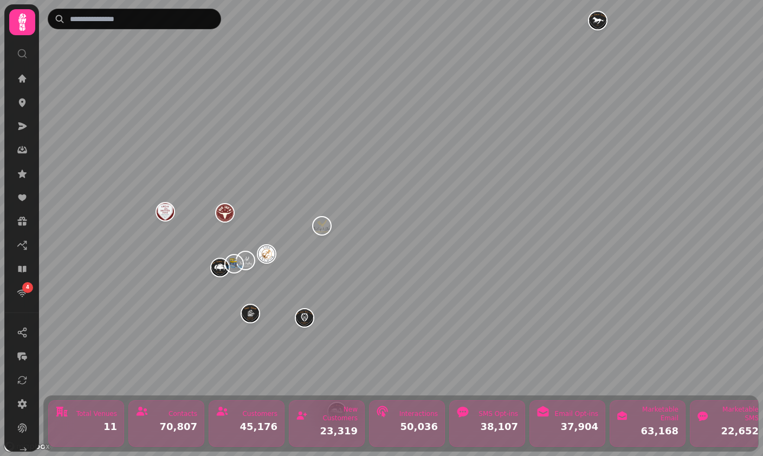
click at [302, 320] on img "The Old Red Lion" at bounding box center [304, 317] width 17 height 17
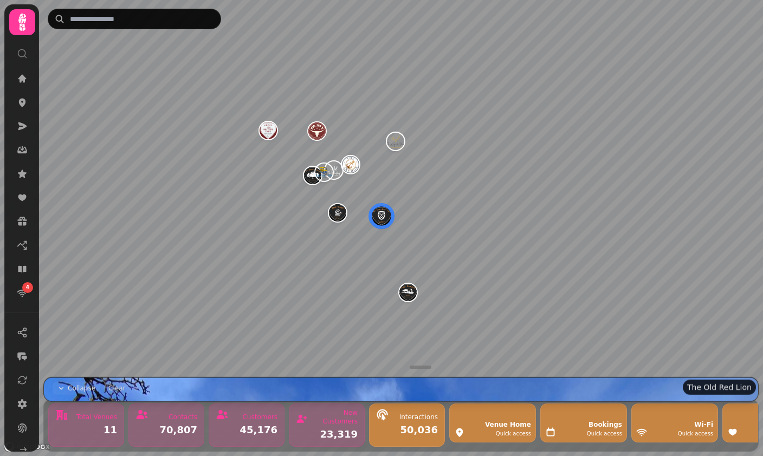
click at [30, 386] on button at bounding box center [22, 380] width 22 height 22
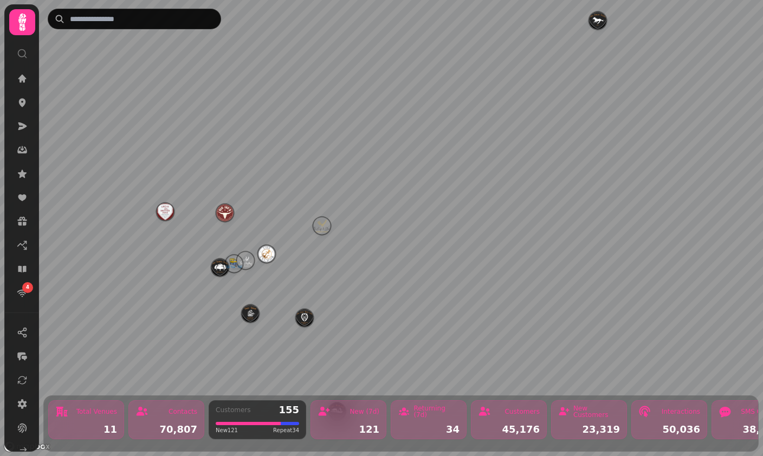
click at [230, 208] on img "Big Jays Smokehouse" at bounding box center [224, 212] width 17 height 17
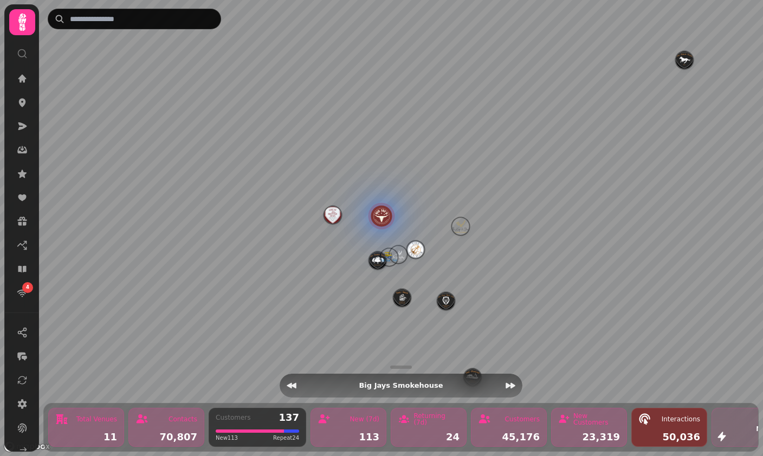
click at [506, 383] on icon "Next venue" at bounding box center [510, 385] width 10 height 5
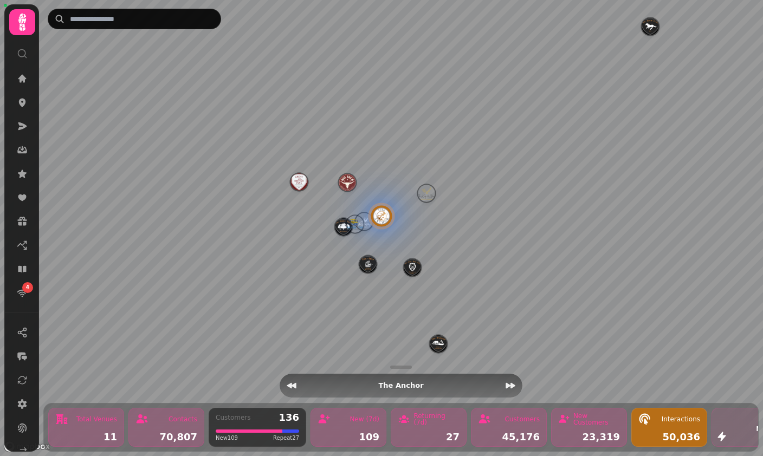
click at [511, 383] on icon "Next venue" at bounding box center [510, 385] width 10 height 5
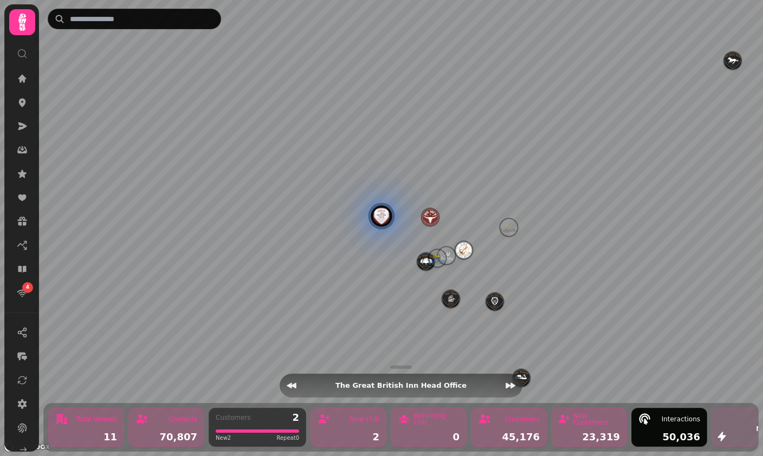
click at [512, 383] on icon "Next venue" at bounding box center [510, 385] width 10 height 5
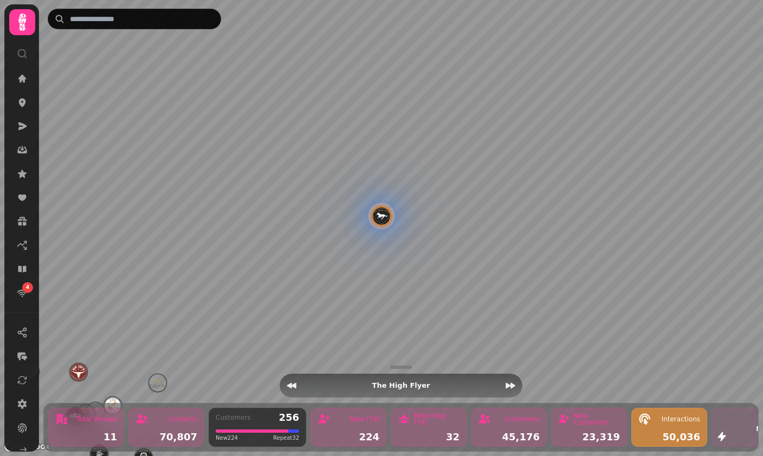
click at [511, 380] on icon "Next venue" at bounding box center [510, 385] width 11 height 11
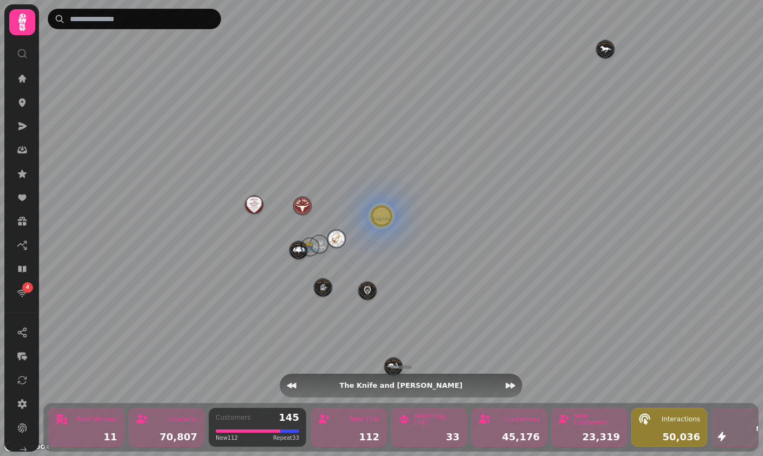
click at [511, 384] on icon "Next venue" at bounding box center [510, 385] width 11 height 11
